Goal: Transaction & Acquisition: Purchase product/service

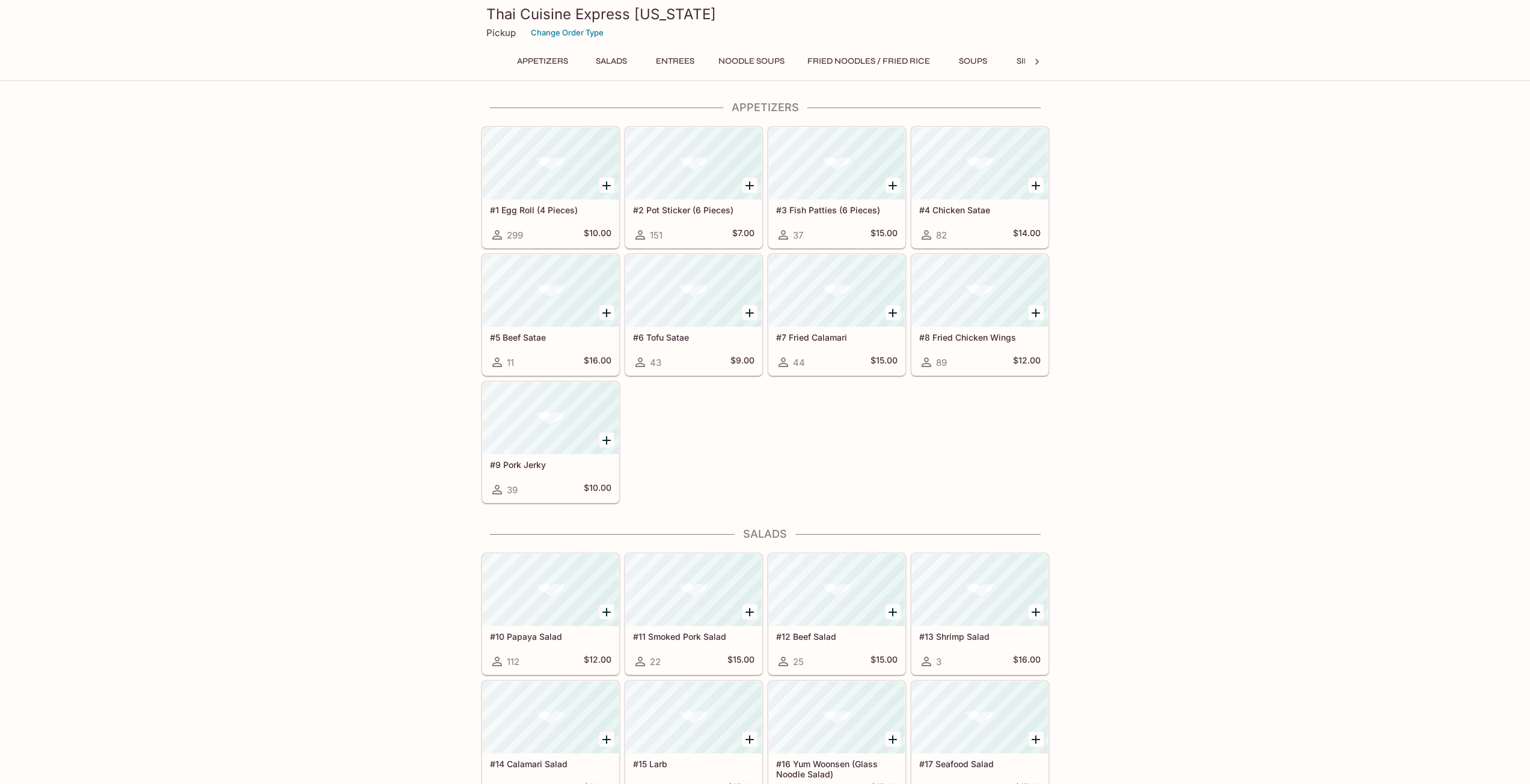
click at [647, 72] on div "Appetizers Salads Entrees Noodle Soups Fried Noodles / Fried Rice Soups Side Or…" at bounding box center [766, 64] width 520 height 24
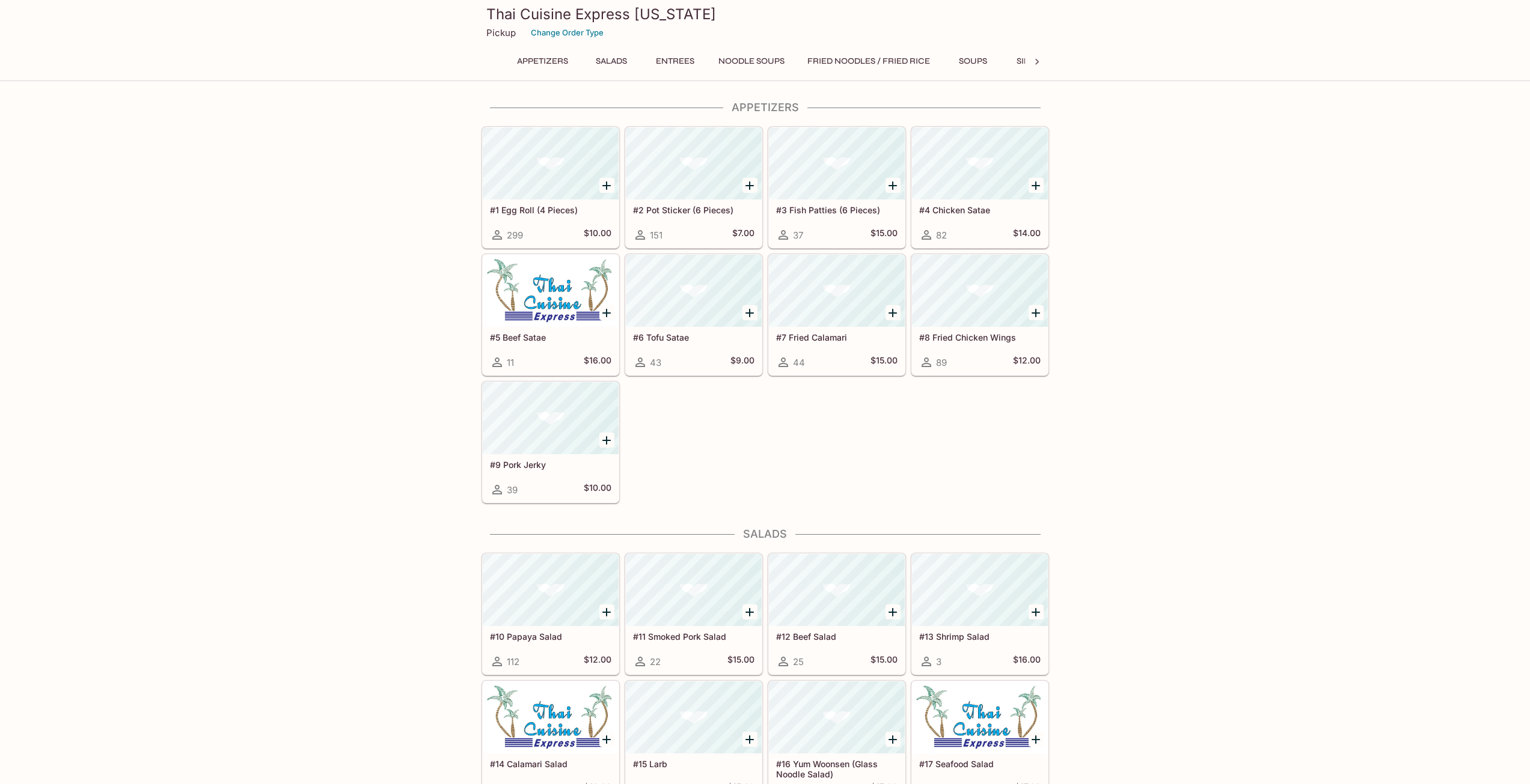
click at [671, 52] on div "Thai Cuisine Express [US_STATE] Pickup Change Order Type Appetizers Salads Entr…" at bounding box center [765, 38] width 577 height 77
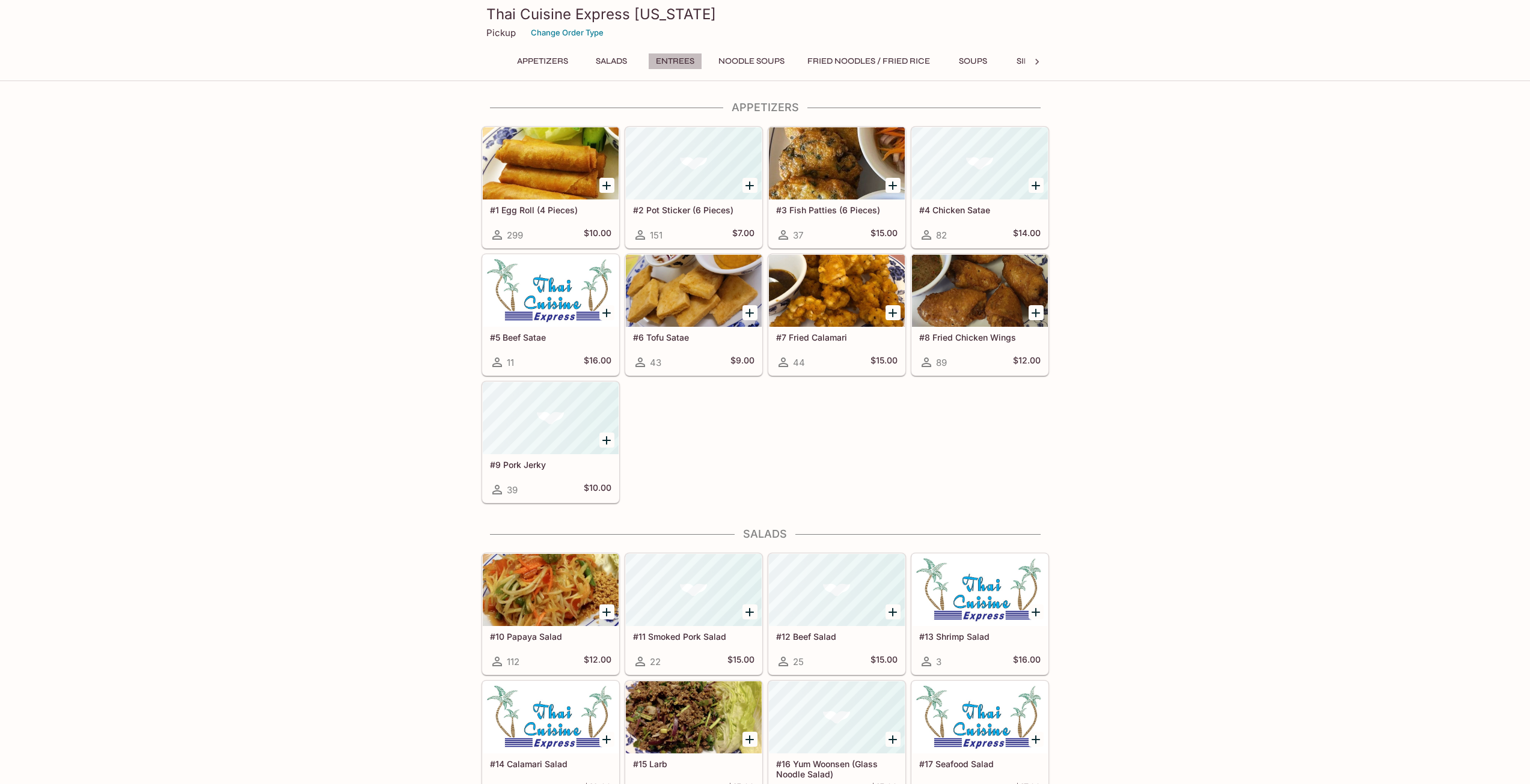
click at [677, 65] on button "Entrees" at bounding box center [676, 60] width 54 height 17
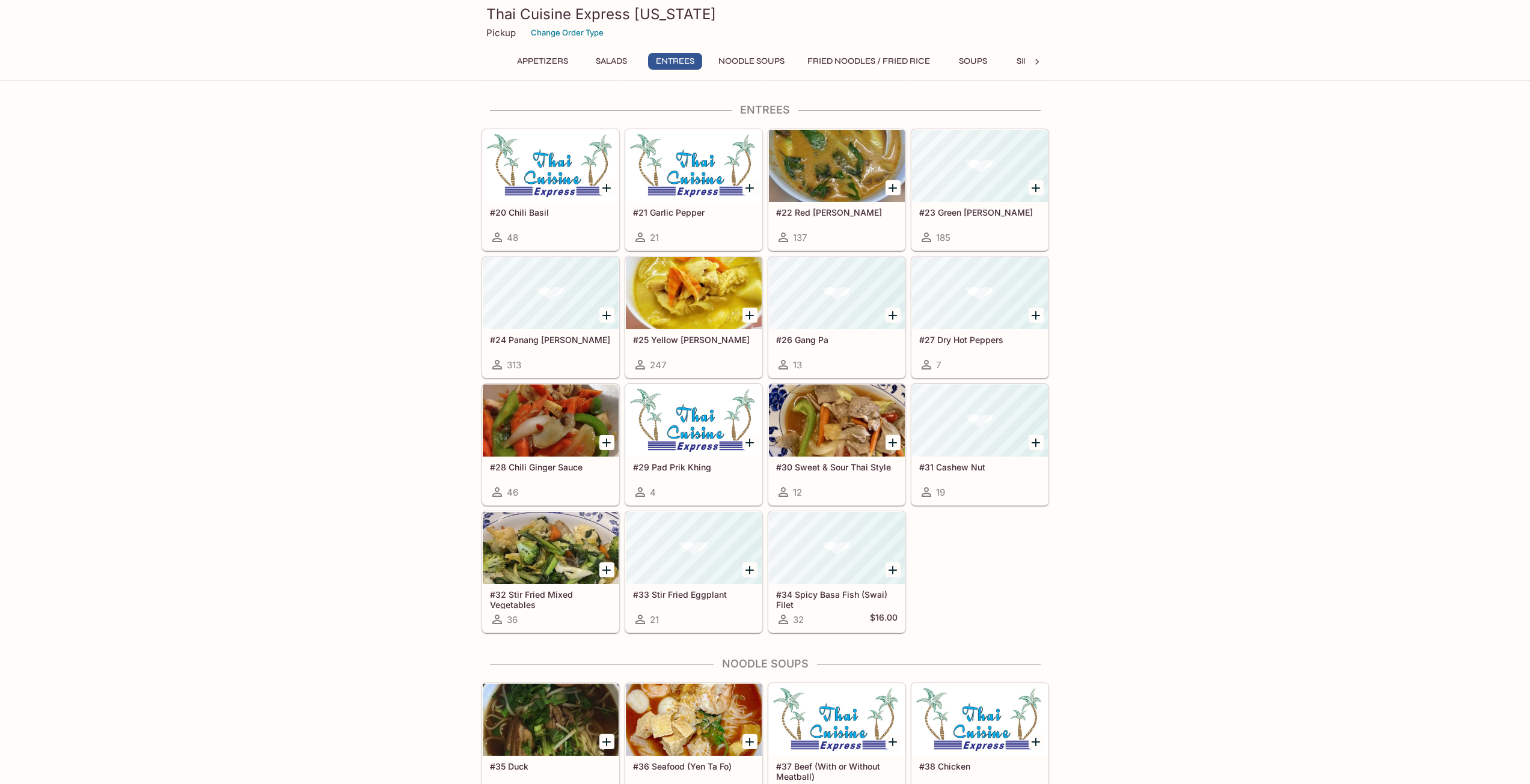
scroll to position [724, 0]
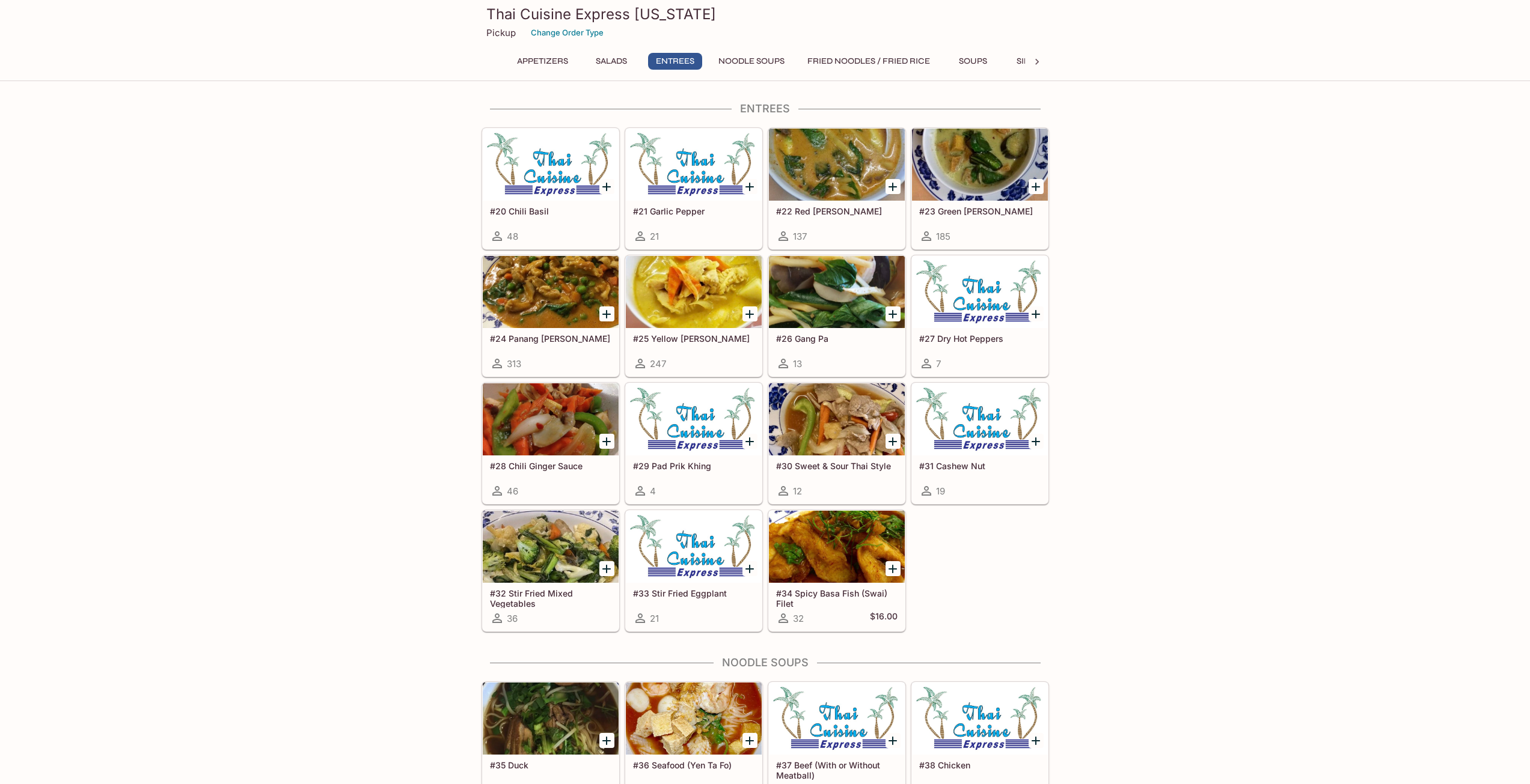
click at [579, 460] on div "#28 Chili Ginger Sauce 46" at bounding box center [551, 480] width 136 height 48
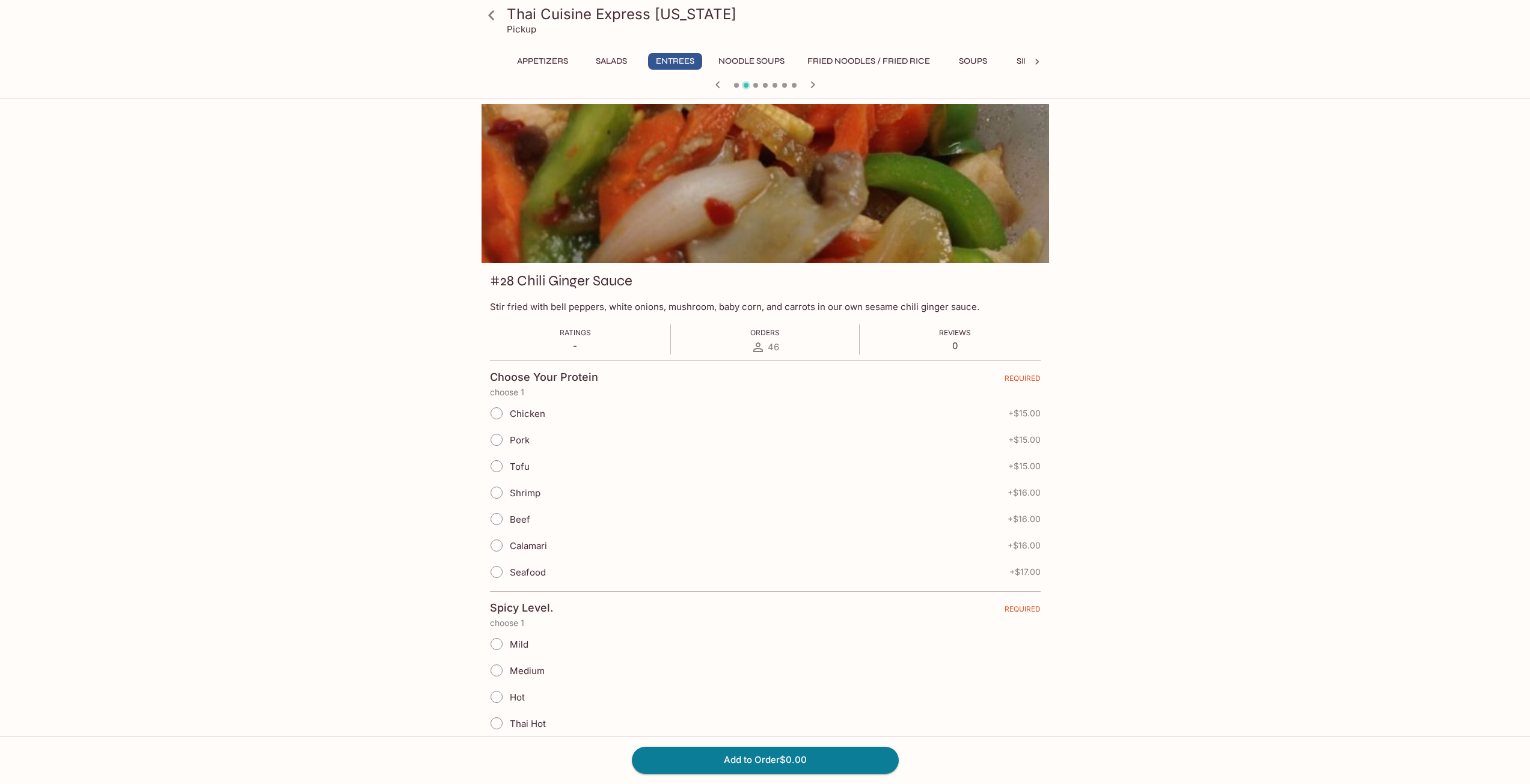
click at [520, 517] on span "Beef" at bounding box center [520, 519] width 20 height 11
click at [509, 517] on input "Beef" at bounding box center [496, 519] width 25 height 25
radio input "true"
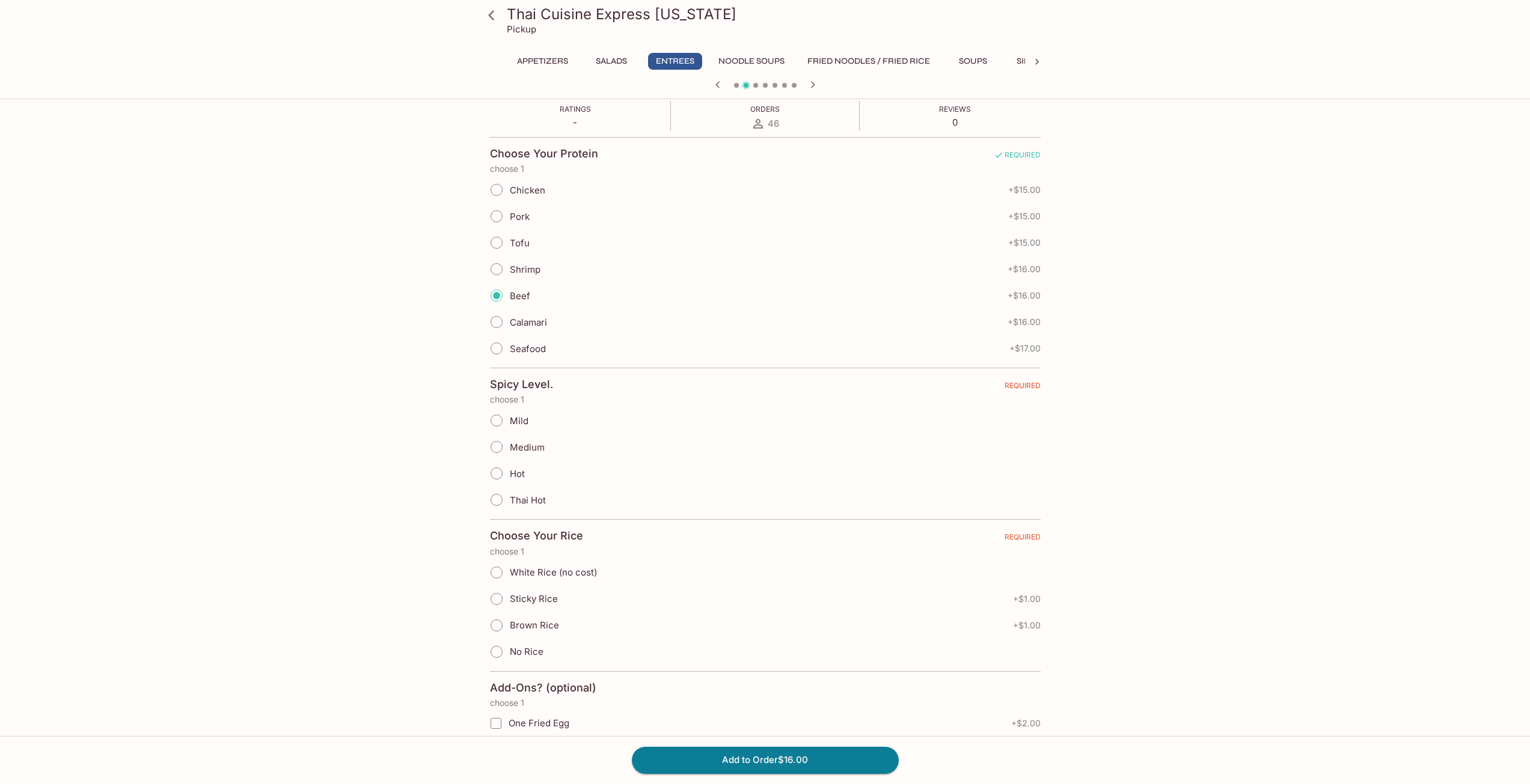
scroll to position [300, 0]
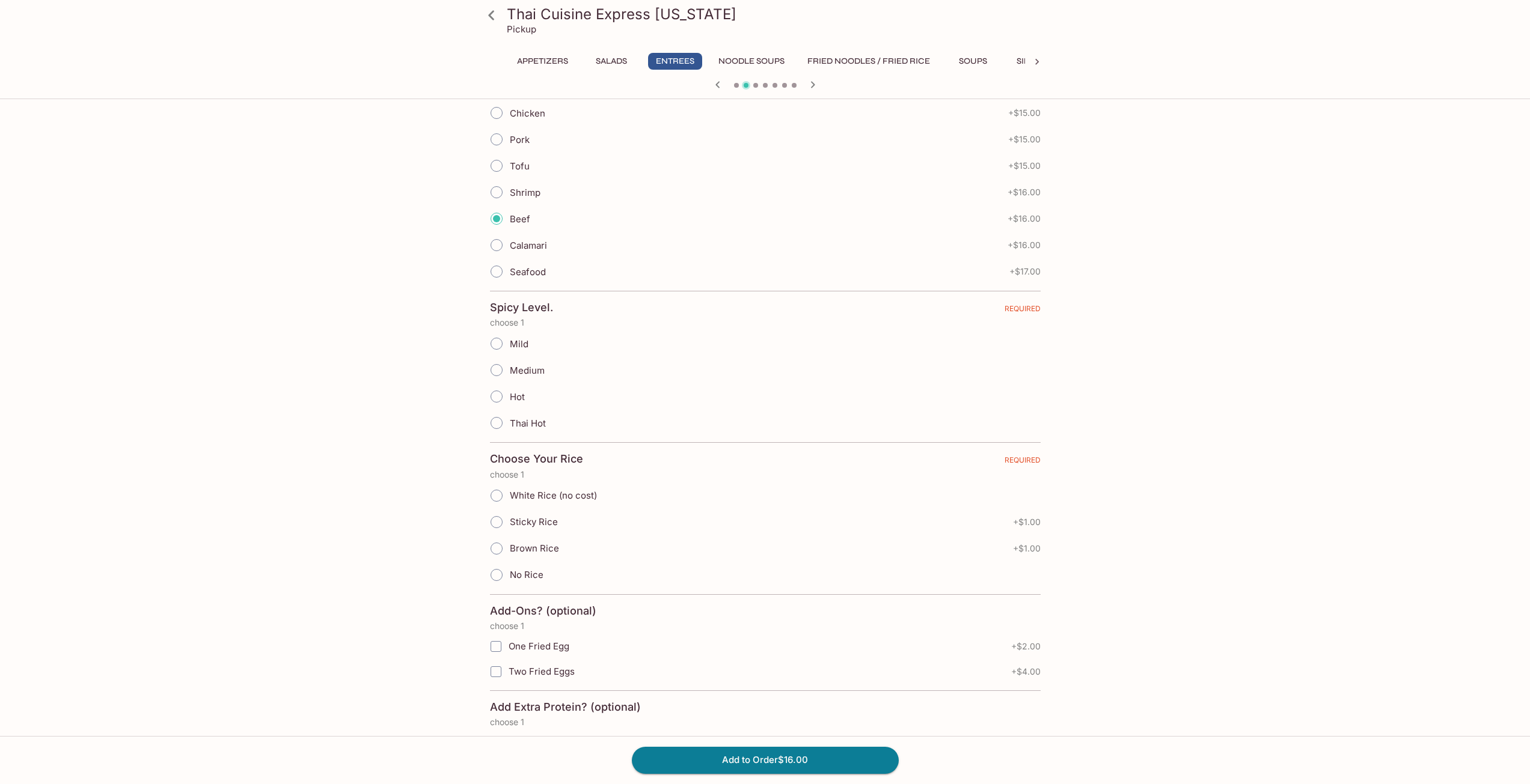
click at [514, 396] on span "Hot" at bounding box center [517, 396] width 15 height 11
click at [509, 396] on input "Hot" at bounding box center [496, 396] width 25 height 25
radio input "true"
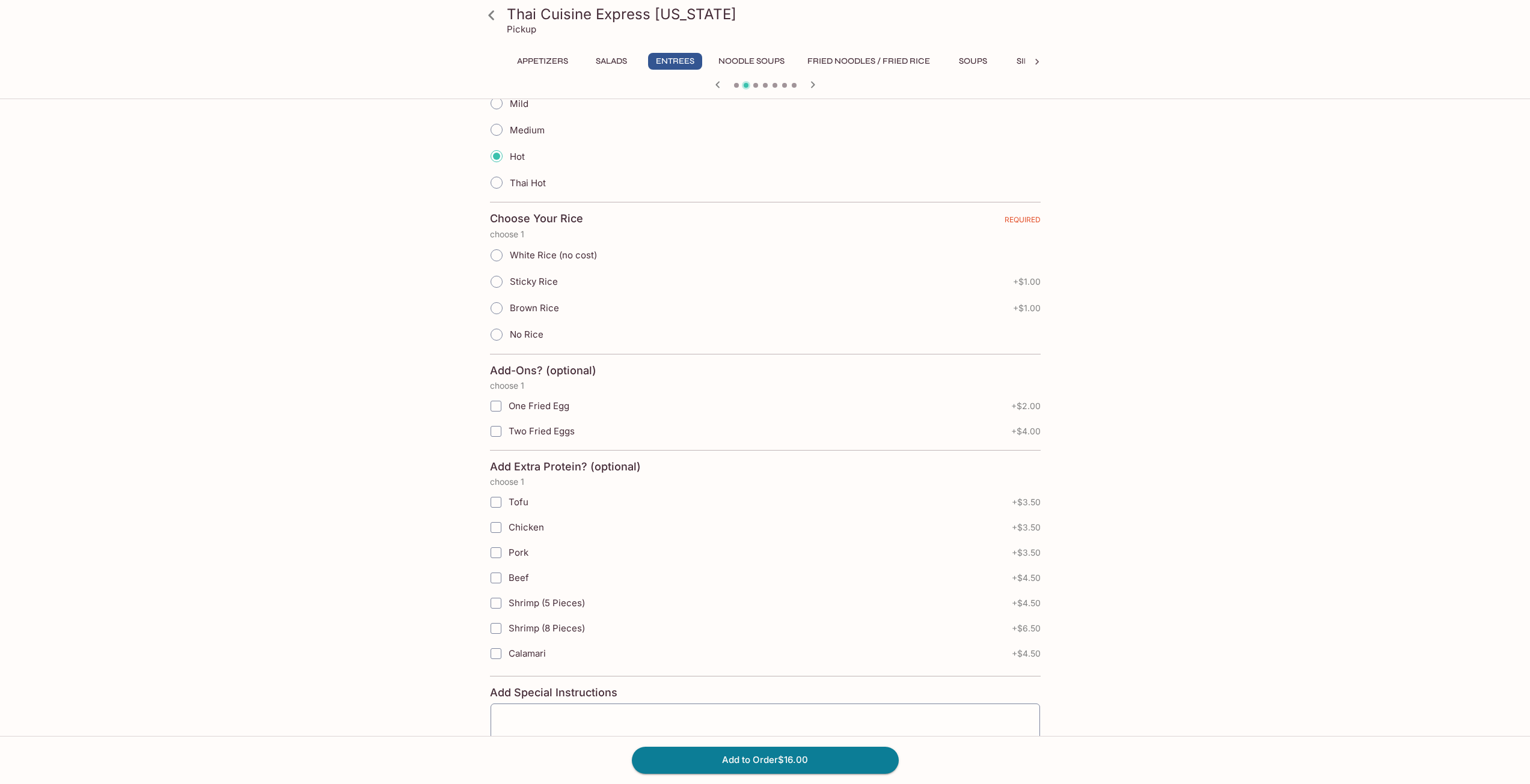
click at [530, 256] on span "White Rice (no cost)" at bounding box center [554, 255] width 88 height 11
click at [509, 256] on input "White Rice (no cost)" at bounding box center [496, 256] width 25 height 25
radio input "true"
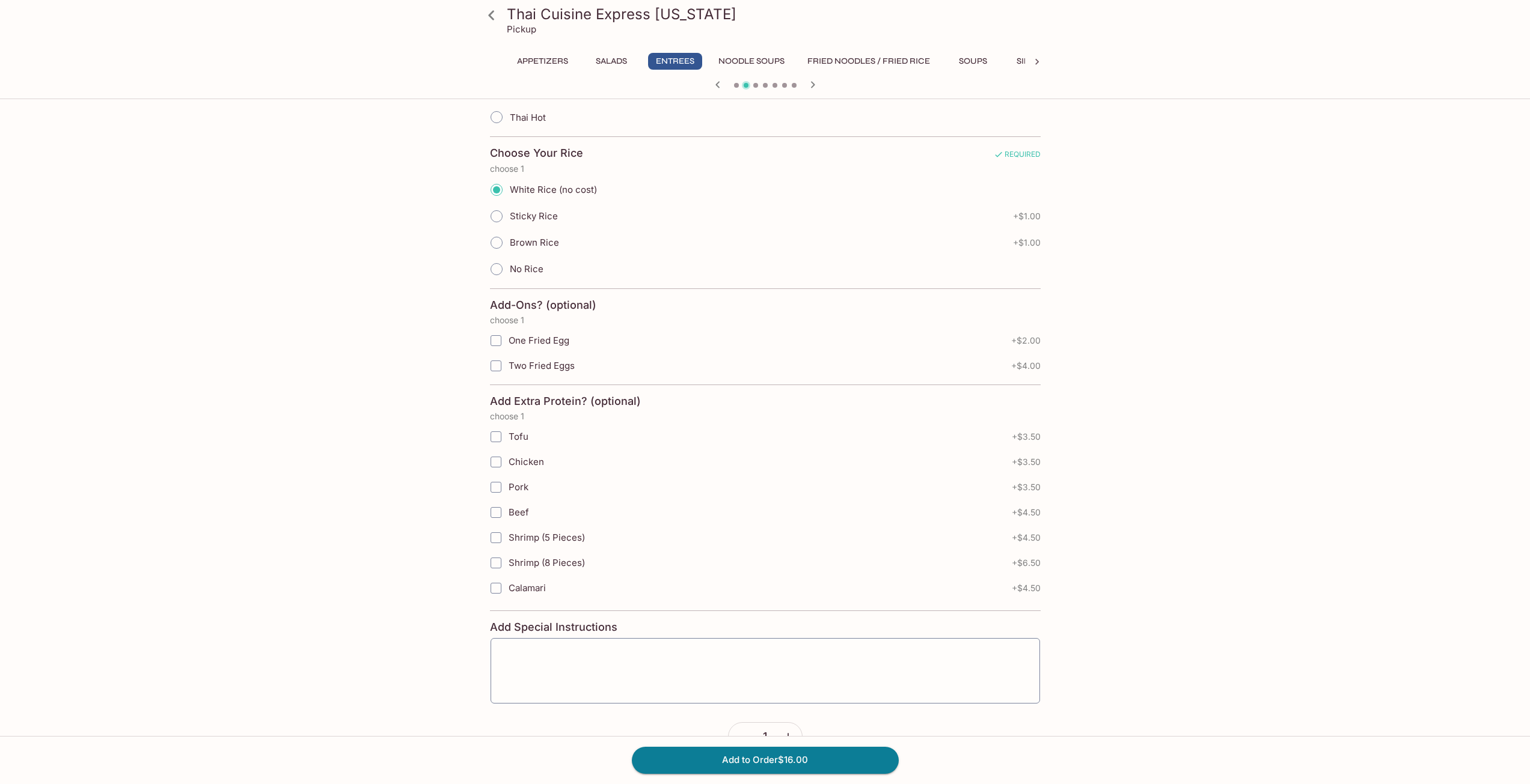
scroll to position [639, 0]
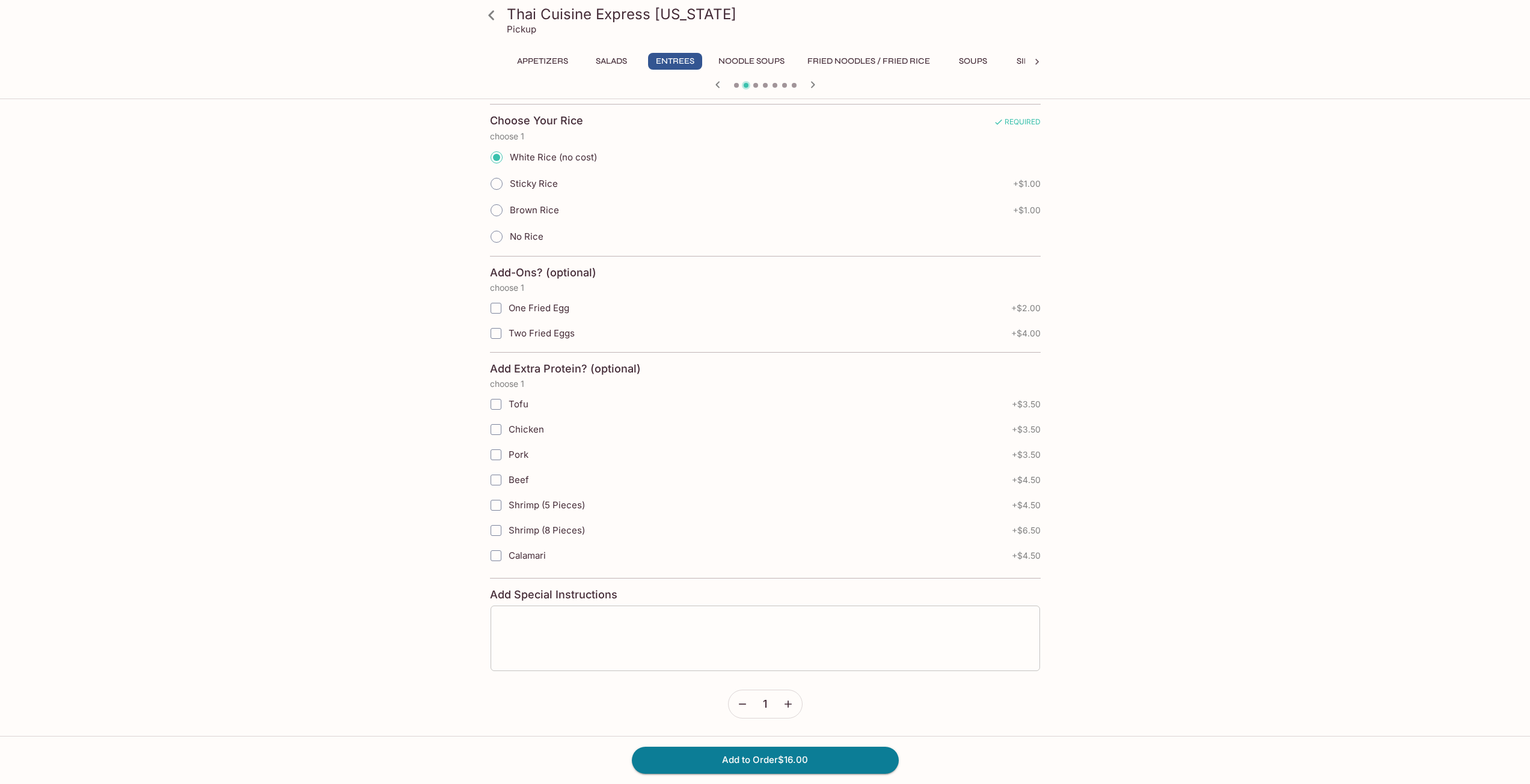
click at [581, 658] on textarea at bounding box center [765, 639] width 533 height 46
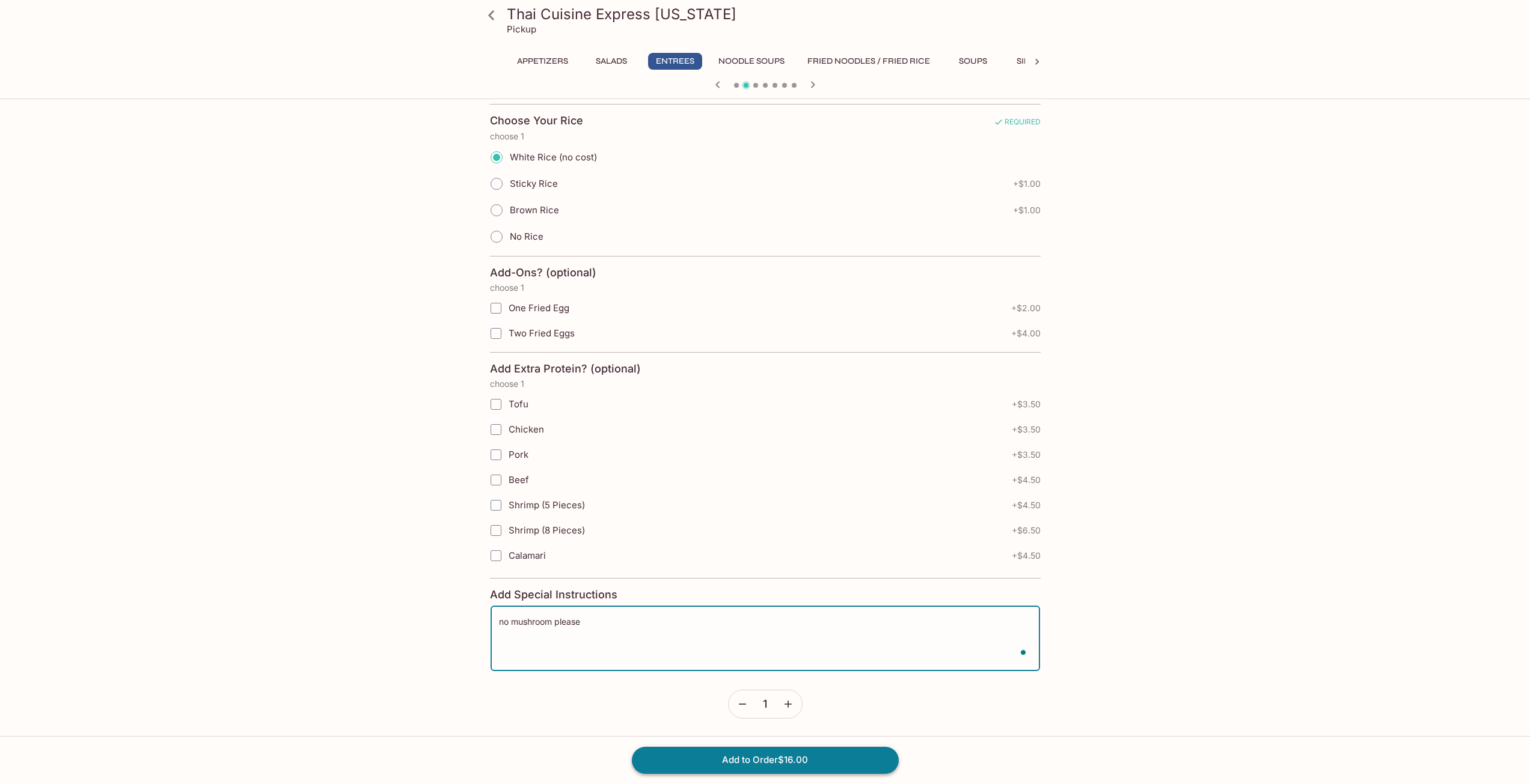
type textarea "no mushroom please"
click at [773, 760] on button "Add to Order $16.00" at bounding box center [765, 760] width 267 height 26
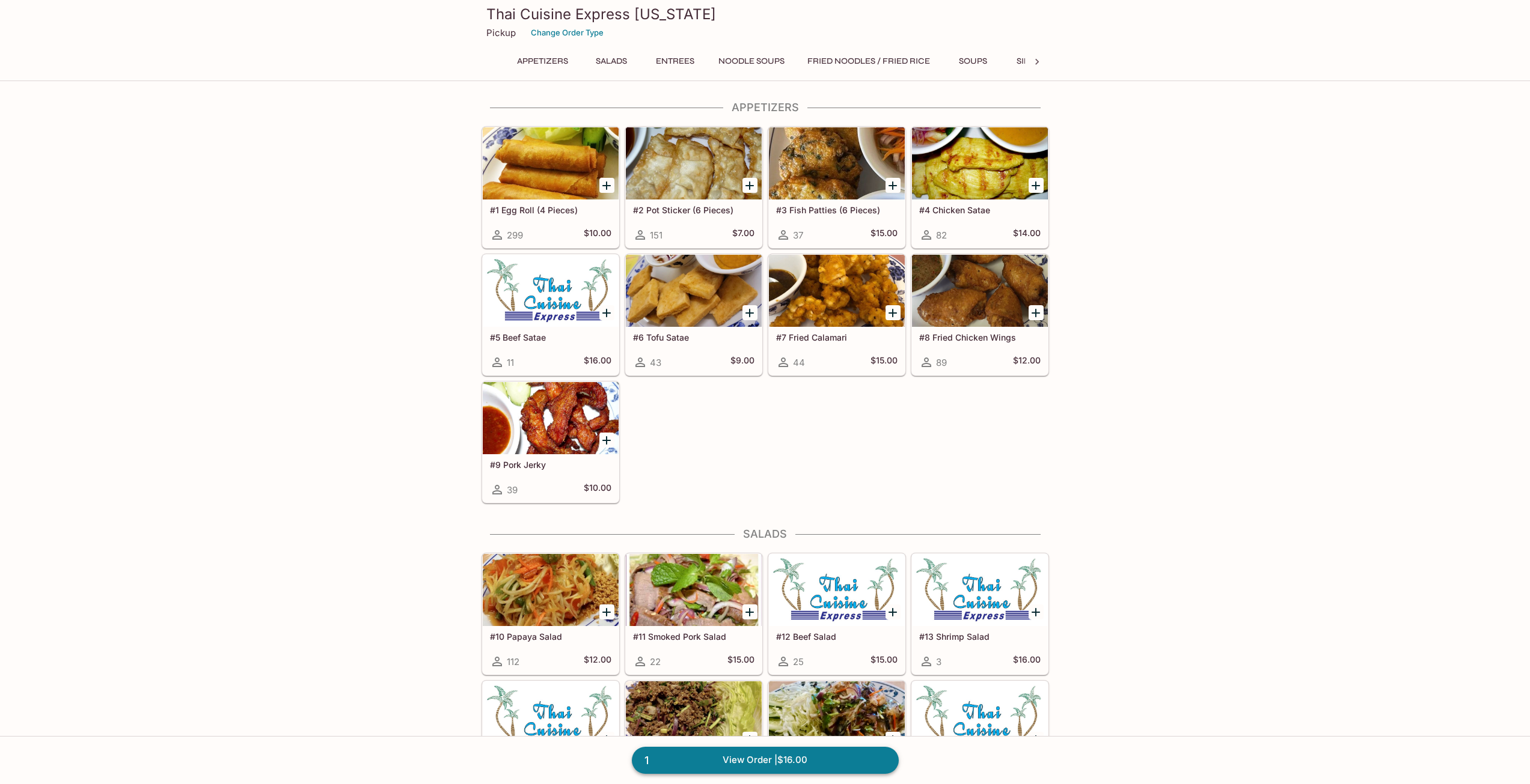
click at [821, 757] on link "1 View Order | $16.00" at bounding box center [765, 760] width 267 height 26
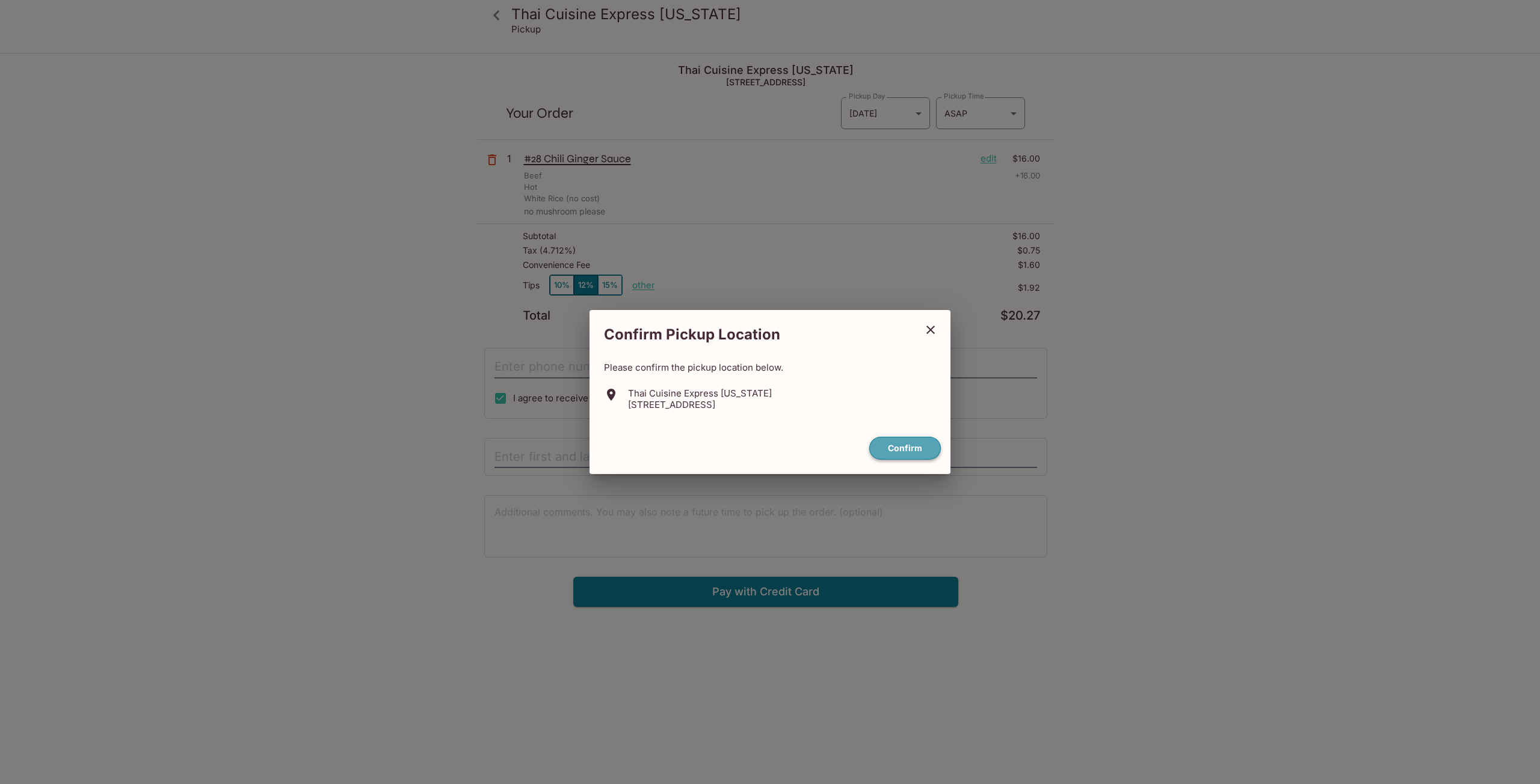
click at [901, 455] on button "Confirm" at bounding box center [905, 448] width 72 height 24
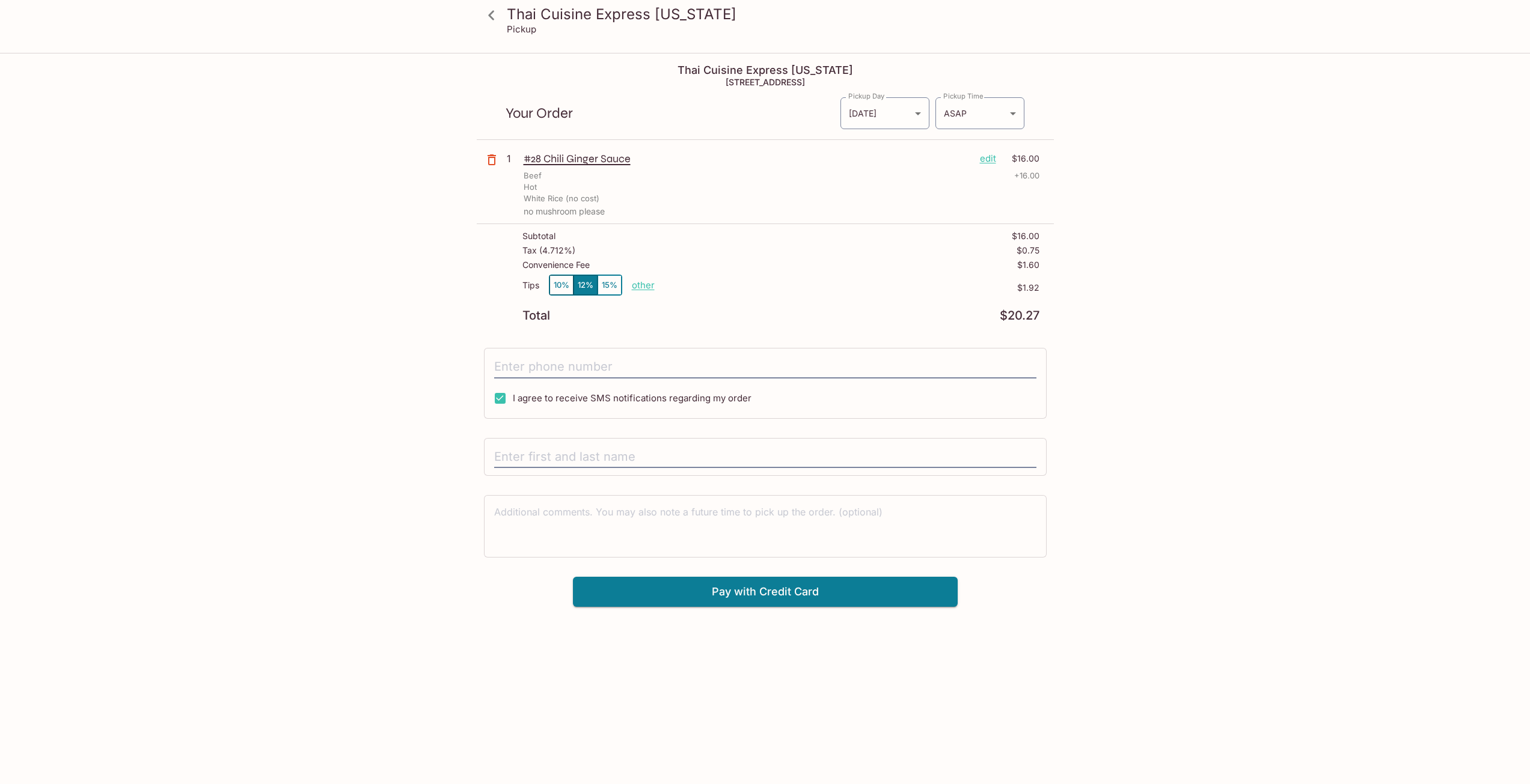
click at [647, 278] on div "Tips 10% 12% 15% other" at bounding box center [588, 288] width 132 height 26
click at [646, 286] on p "other" at bounding box center [643, 284] width 23 height 11
drag, startPoint x: 708, startPoint y: 285, endPoint x: 993, endPoint y: 289, distance: 285.0
click at [879, 286] on div "Tips 10% 12% 15% Done 1.92 $1.92" at bounding box center [781, 292] width 517 height 36
type input "0.00"
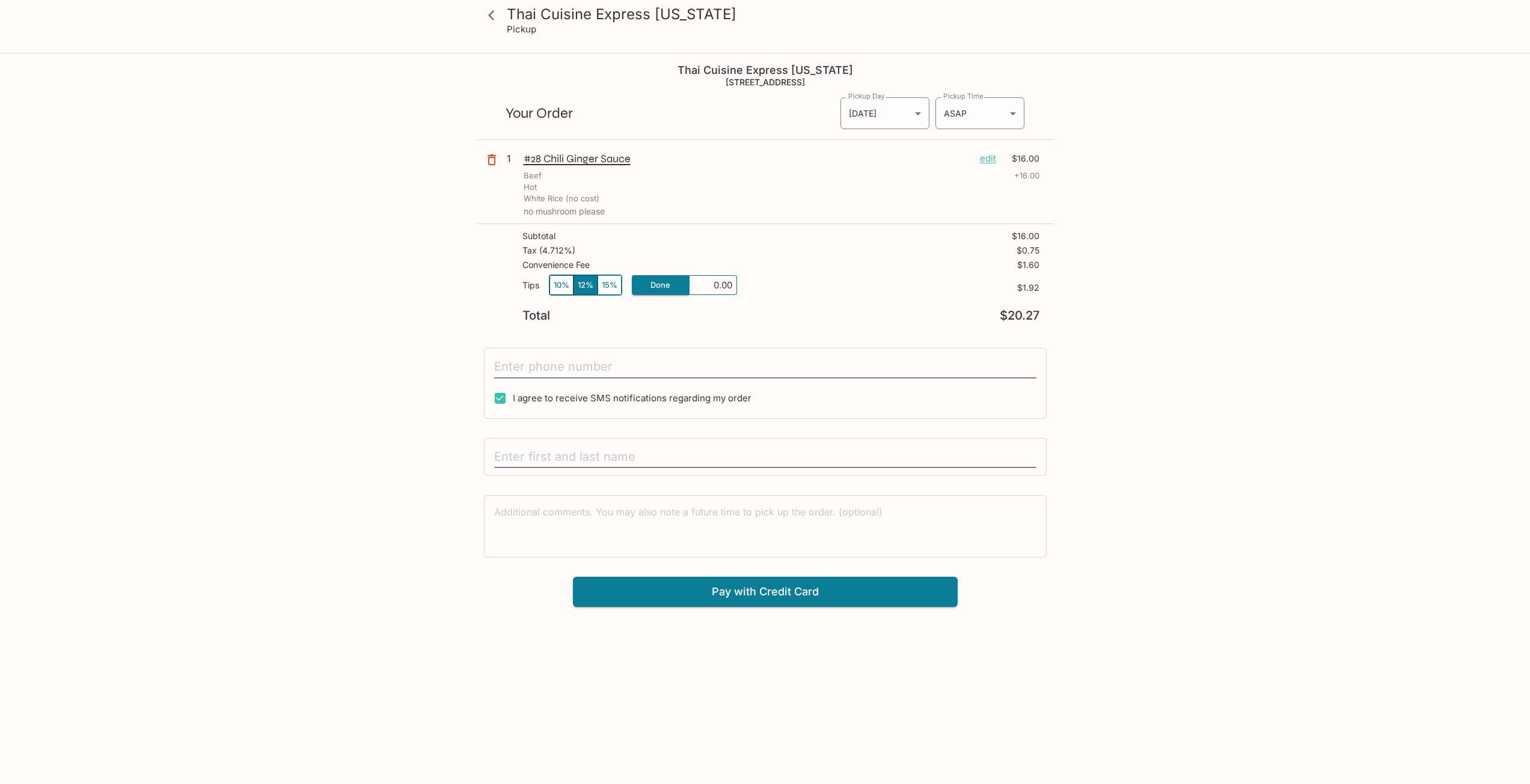
click at [1202, 271] on div "Thai Cuisine Express [US_STATE] Pickup Thai Cuisine Express [US_STATE] [STREET_…" at bounding box center [765, 446] width 1530 height 784
click at [644, 374] on input "tel" at bounding box center [766, 368] width 543 height 23
type input "[PHONE_NUMBER]"
click at [570, 450] on input "text" at bounding box center [766, 458] width 543 height 23
type input "[PERSON_NAME]"
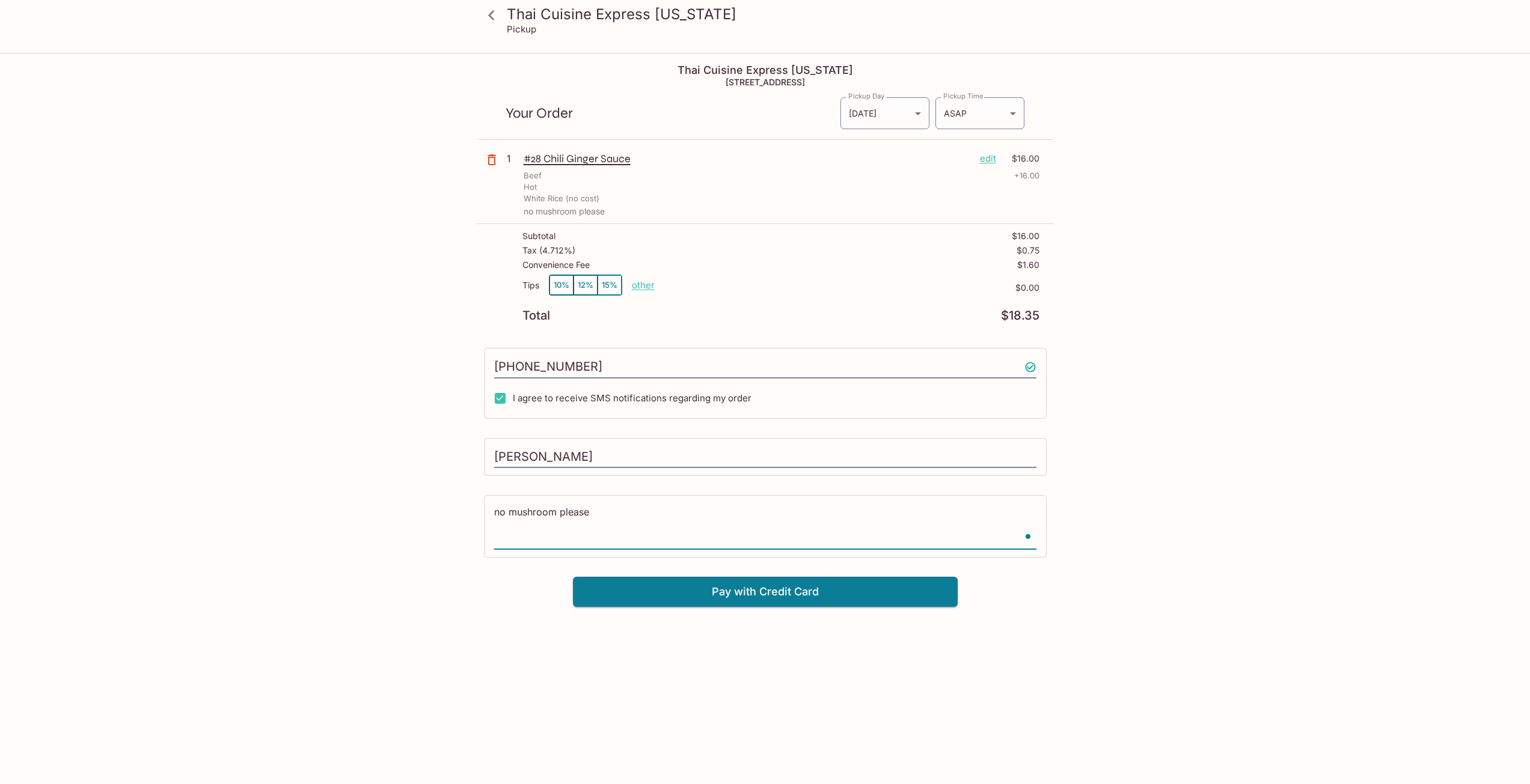
type textarea "no mushroom please"
click at [1313, 408] on div "Thai Cuisine Express [US_STATE] Pickup Thai Cuisine Express [US_STATE] [STREET_…" at bounding box center [765, 446] width 1530 height 784
click at [986, 158] on p "edit" at bounding box center [988, 158] width 17 height 13
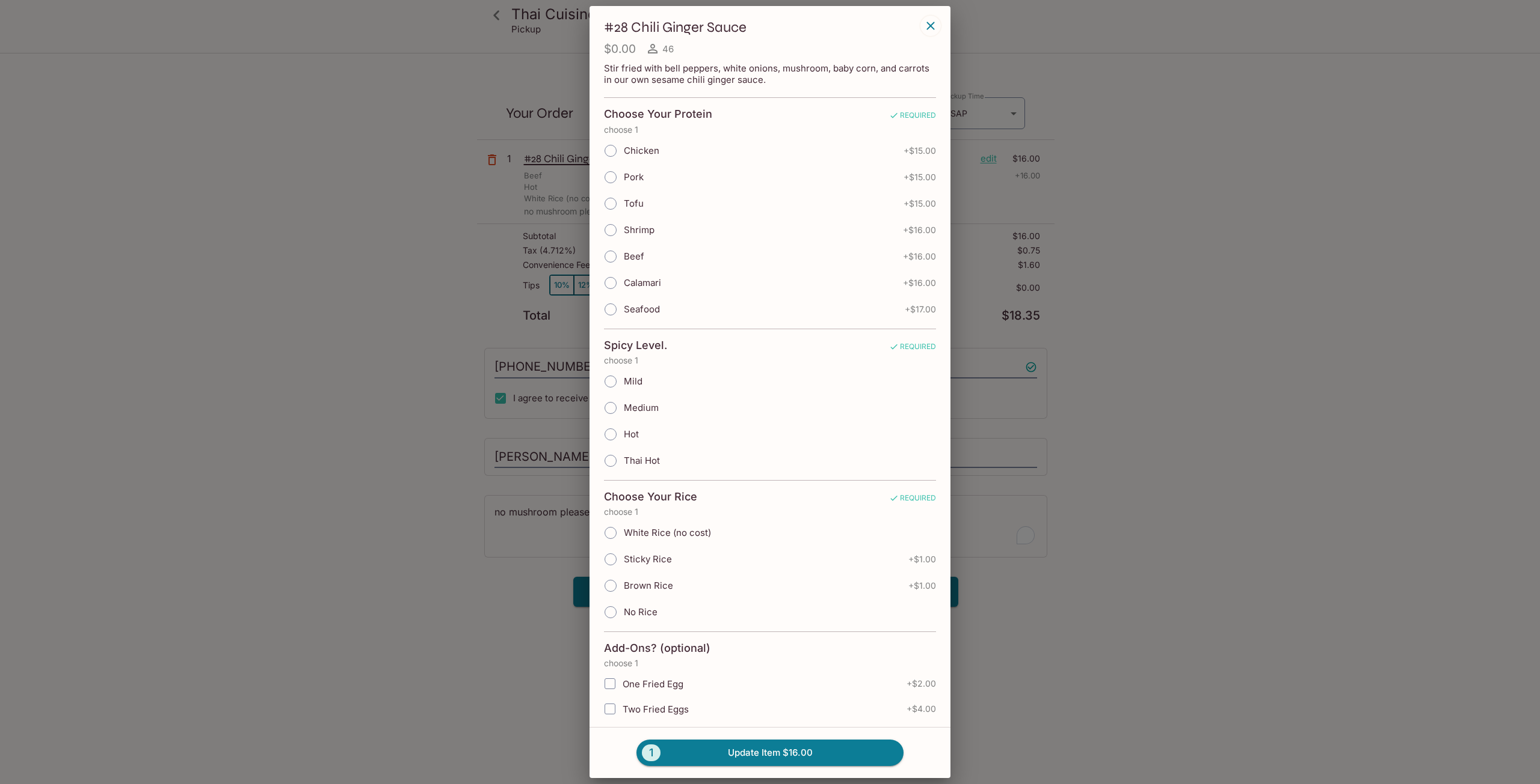
click at [640, 149] on span "Chicken" at bounding box center [641, 150] width 36 height 11
click at [623, 149] on input "Chicken" at bounding box center [610, 150] width 25 height 25
radio input "true"
click at [626, 438] on span "Hot" at bounding box center [630, 434] width 15 height 11
click at [623, 438] on input "Hot" at bounding box center [610, 434] width 25 height 25
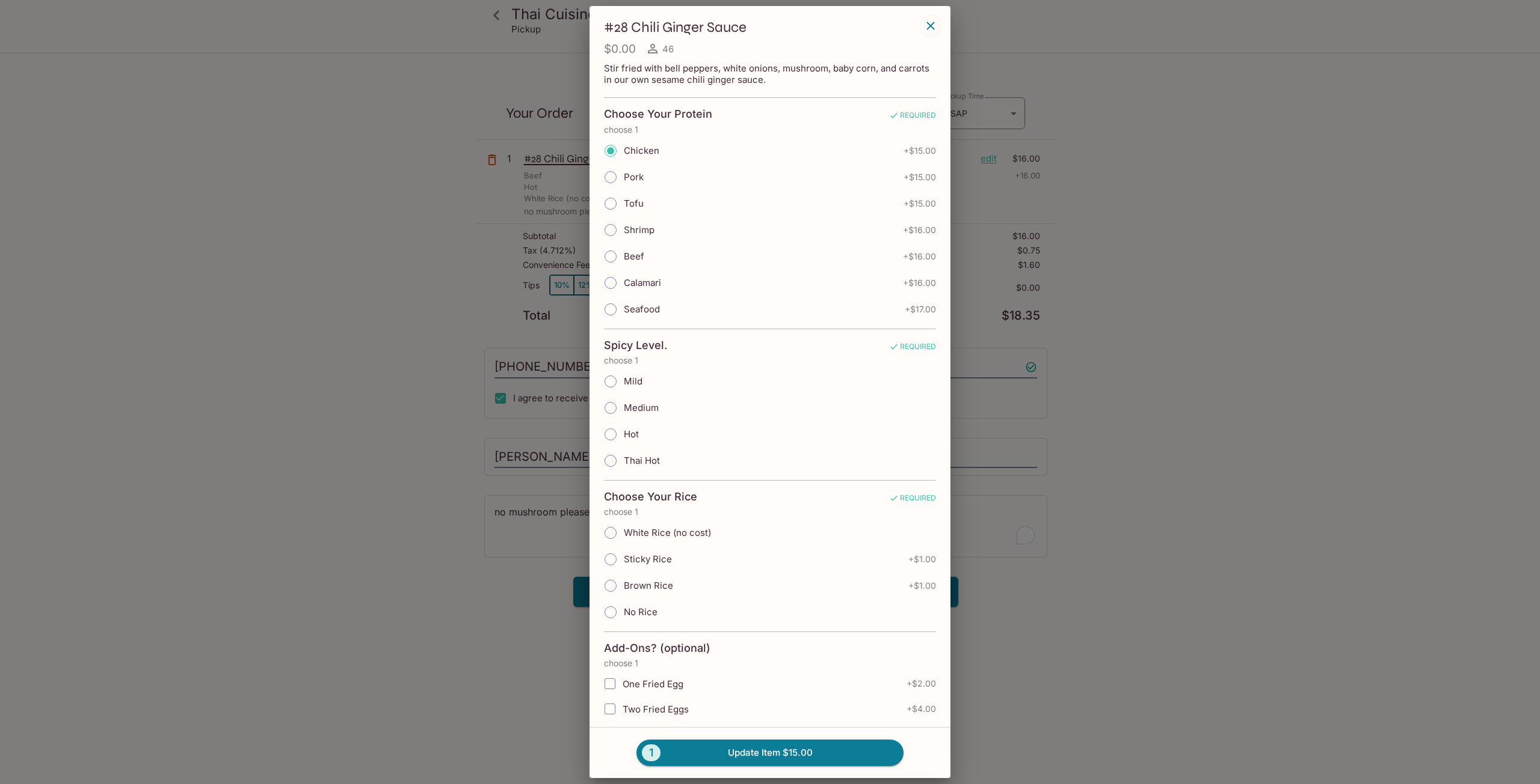
radio input "true"
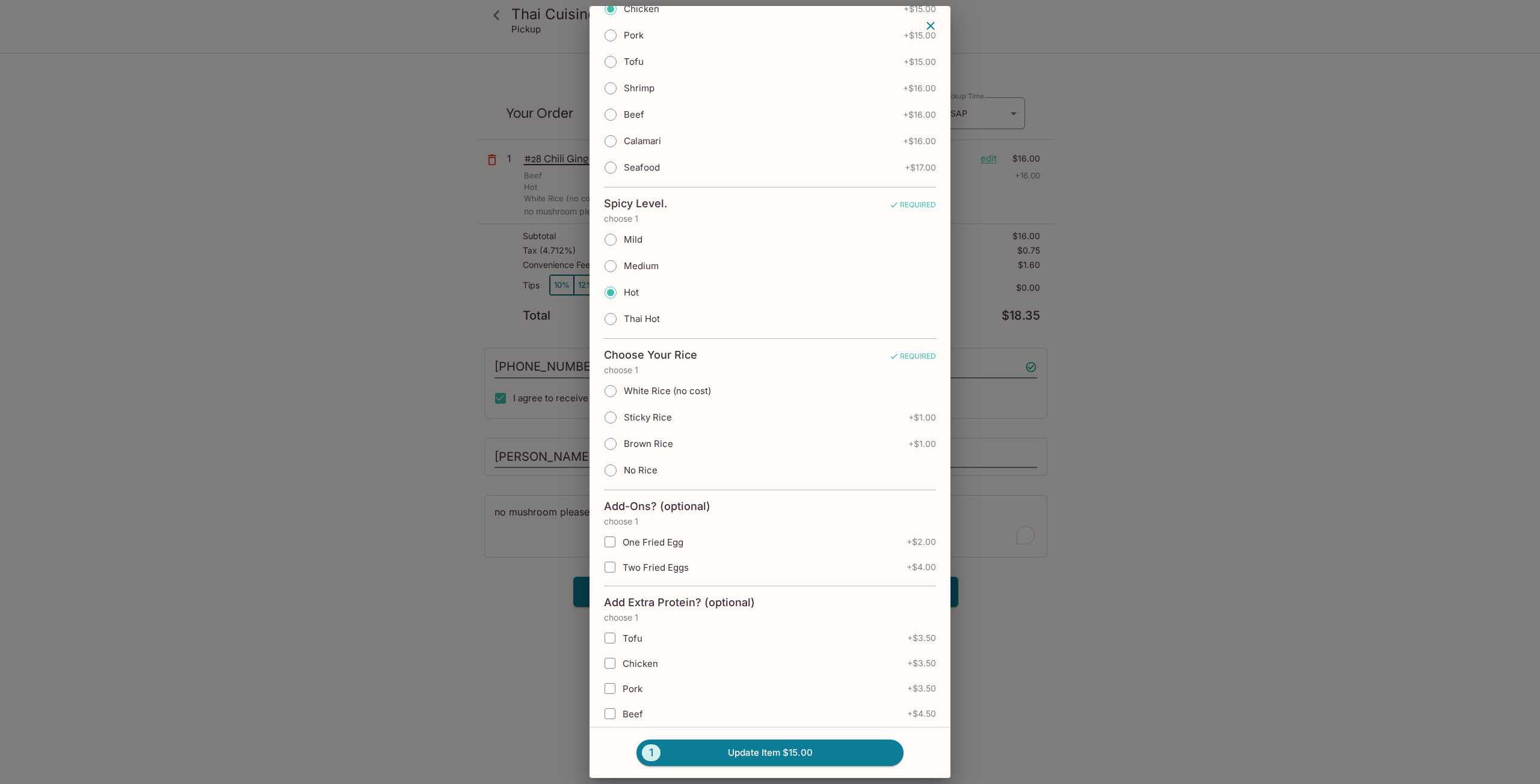
scroll to position [241, 0]
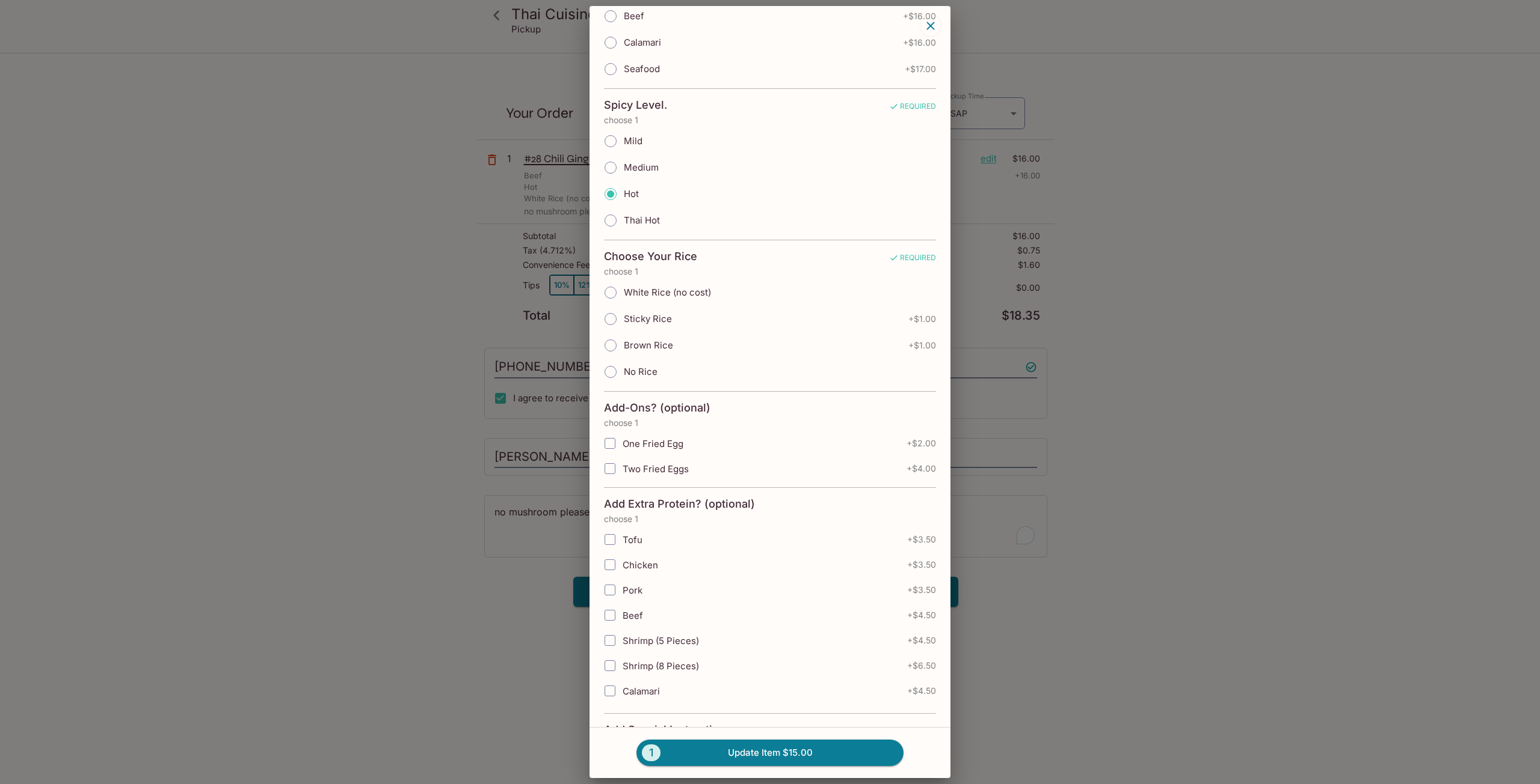
click at [666, 295] on span "White Rice (no cost)" at bounding box center [667, 292] width 88 height 11
click at [648, 289] on span "White Rice (no cost)" at bounding box center [667, 292] width 88 height 11
click at [623, 289] on input "White Rice (no cost)" at bounding box center [610, 292] width 25 height 25
radio input "true"
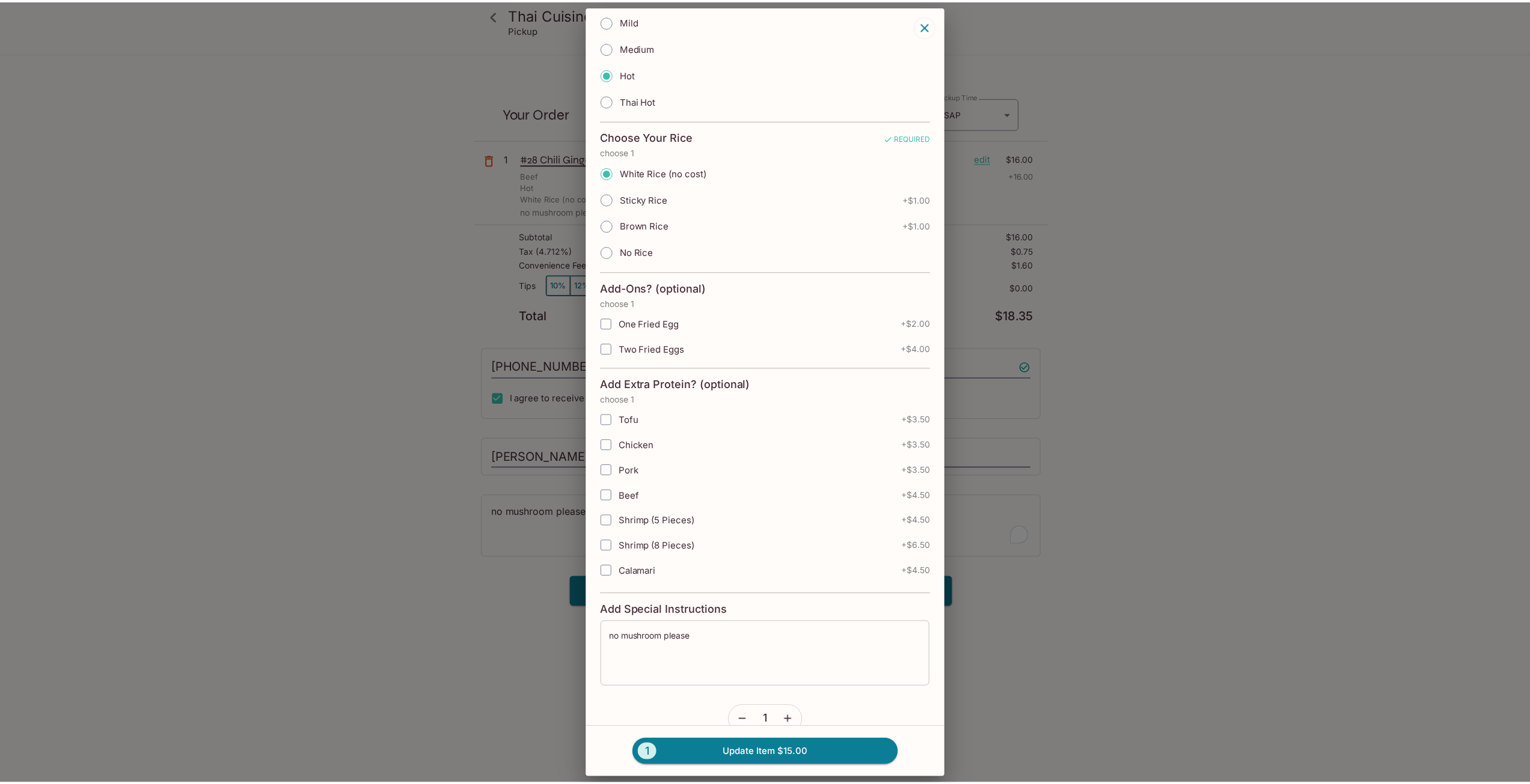
scroll to position [421, 0]
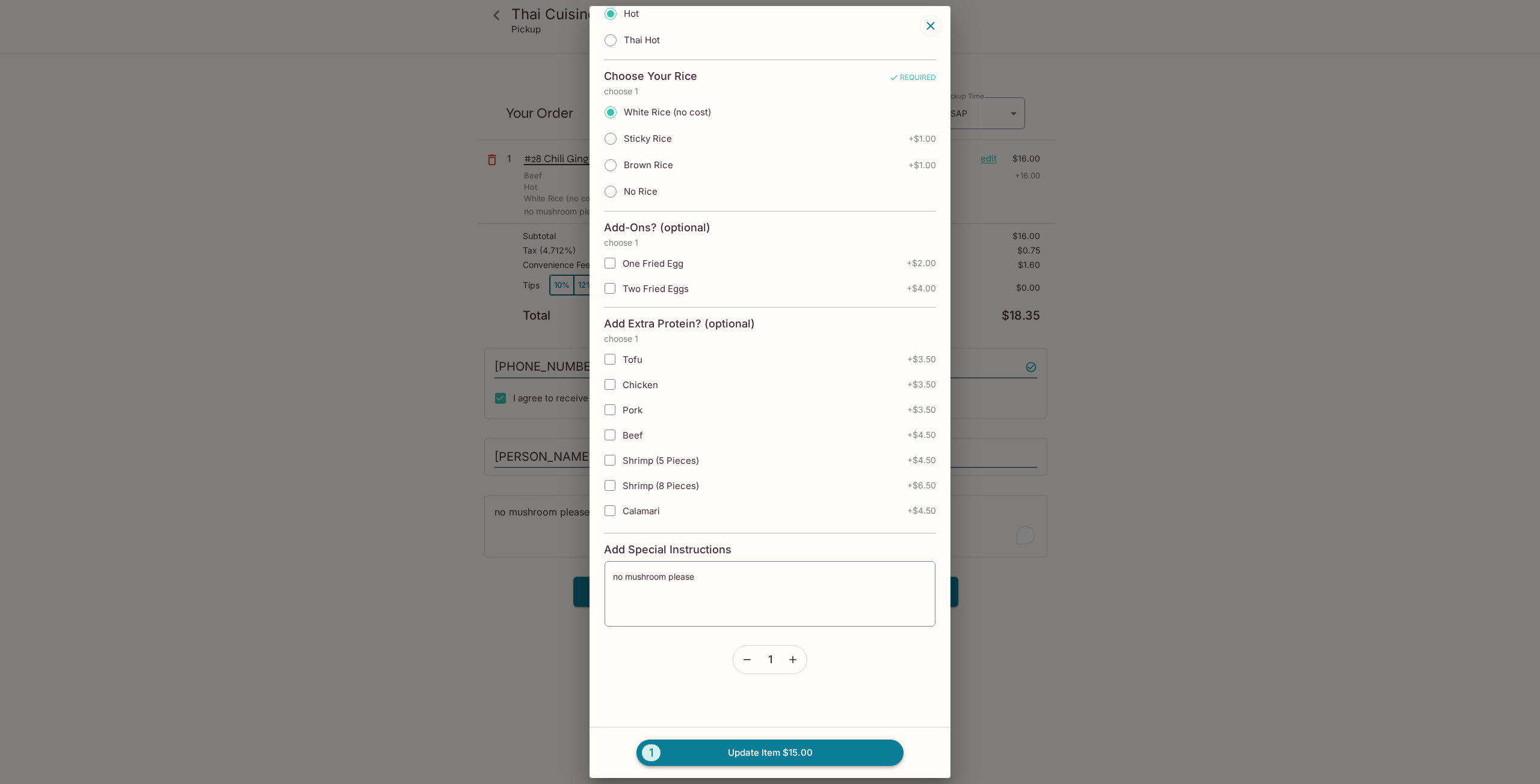
click at [783, 758] on button "1 Update Item $15.00" at bounding box center [770, 753] width 267 height 26
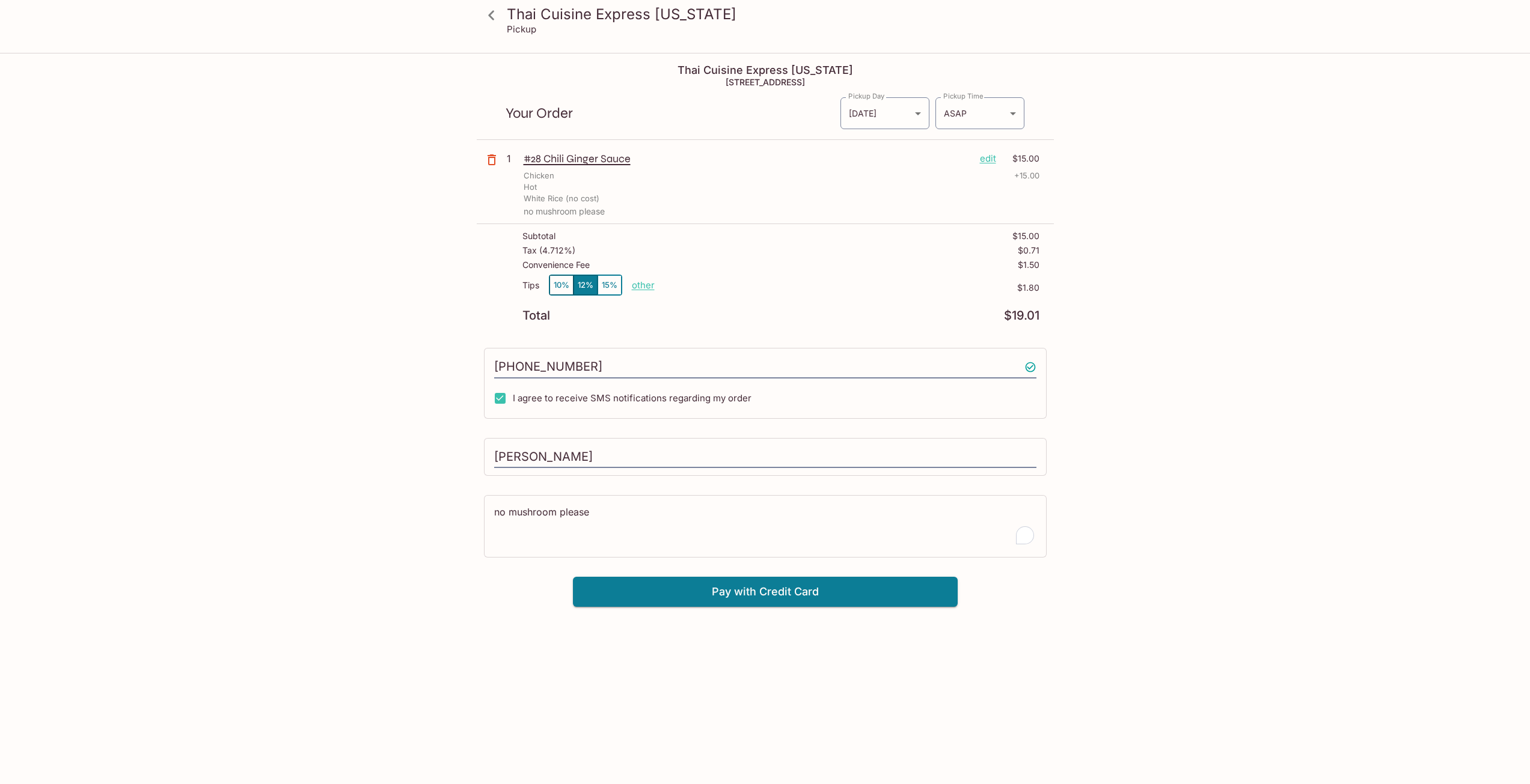
click at [1271, 420] on div "Thai Cuisine Express [US_STATE] Pickup Thai Cuisine Express [US_STATE] [STREET_…" at bounding box center [765, 446] width 1530 height 784
click at [642, 285] on p "other" at bounding box center [643, 284] width 23 height 11
drag, startPoint x: 708, startPoint y: 286, endPoint x: 823, endPoint y: 289, distance: 115.0
click at [811, 288] on div "Tips 10% 12% 15% Done 1.80 $1.80" at bounding box center [781, 292] width 517 height 36
type input "0.00"
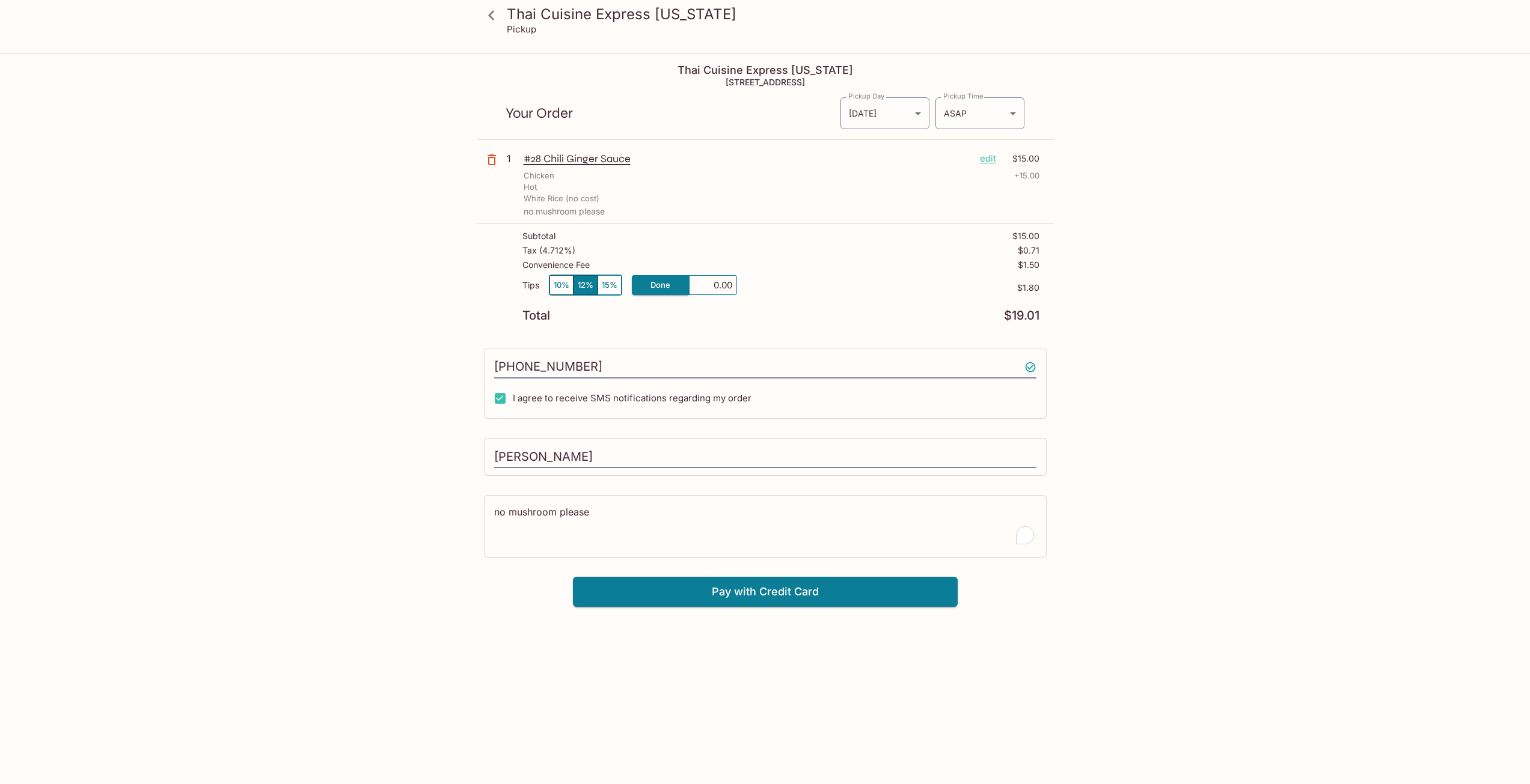
click at [1215, 275] on div "Thai Cuisine Express [US_STATE] Pickup Thai Cuisine Express [US_STATE] [STREET_…" at bounding box center [765, 446] width 1530 height 784
click at [765, 602] on button "Pay with Credit Card" at bounding box center [766, 592] width 385 height 30
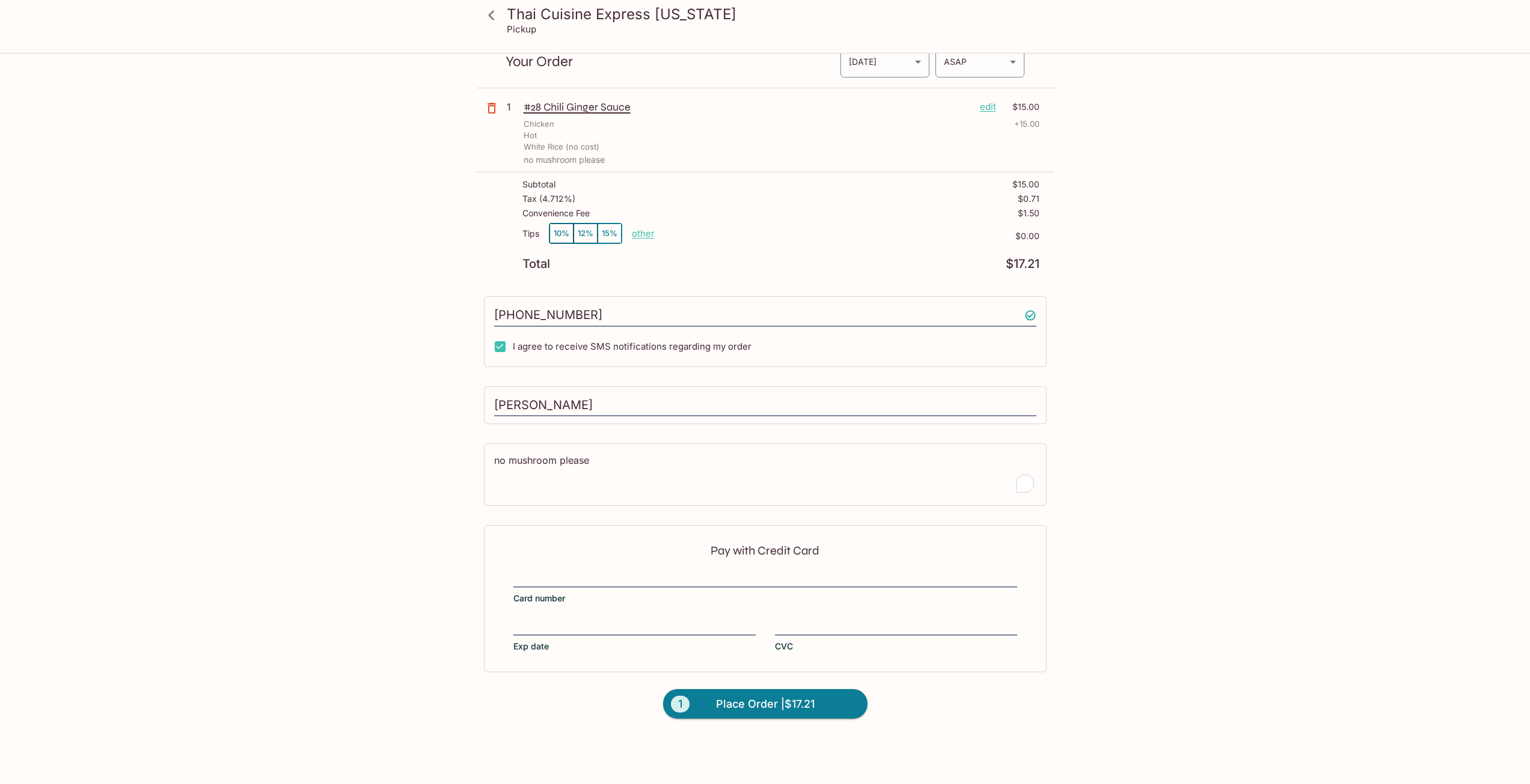
scroll to position [54, 0]
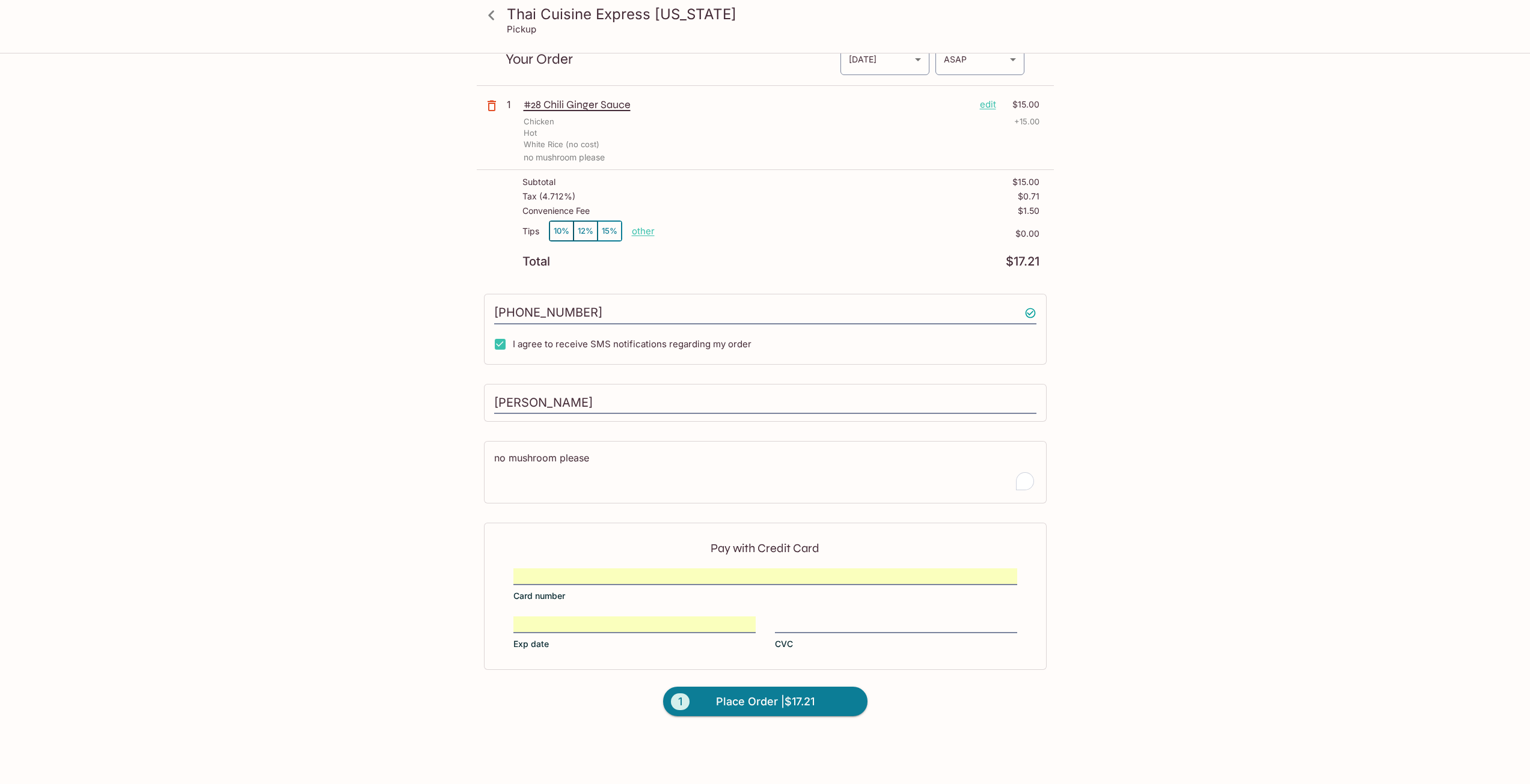
click at [1202, 541] on div "Thai Cuisine Express [US_STATE] Pickup Thai Cuisine Express [US_STATE] [STREET_…" at bounding box center [765, 392] width 1530 height 784
click at [771, 697] on span "Place Order | $17.21" at bounding box center [765, 702] width 99 height 19
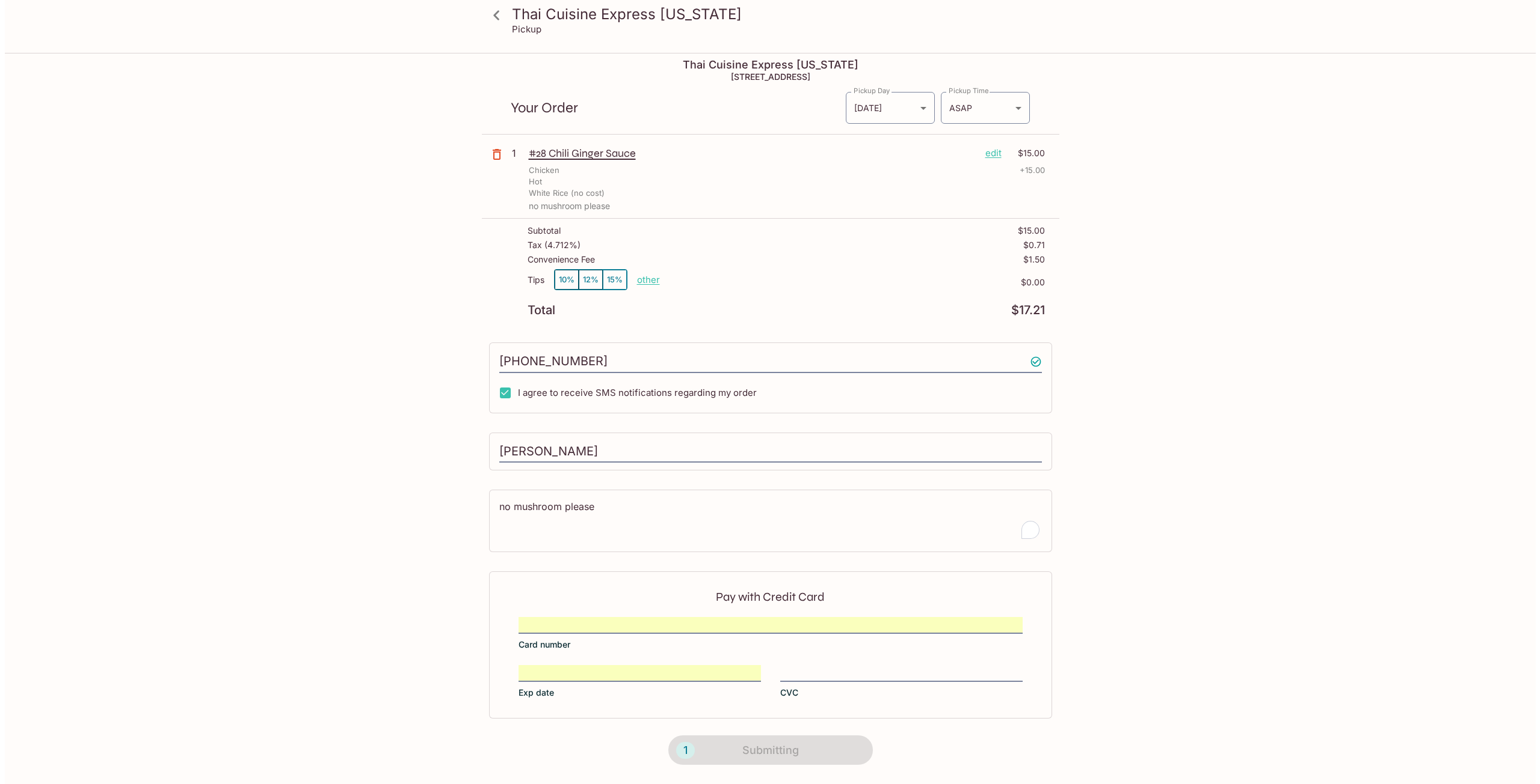
scroll to position [0, 0]
